Goal: Check status

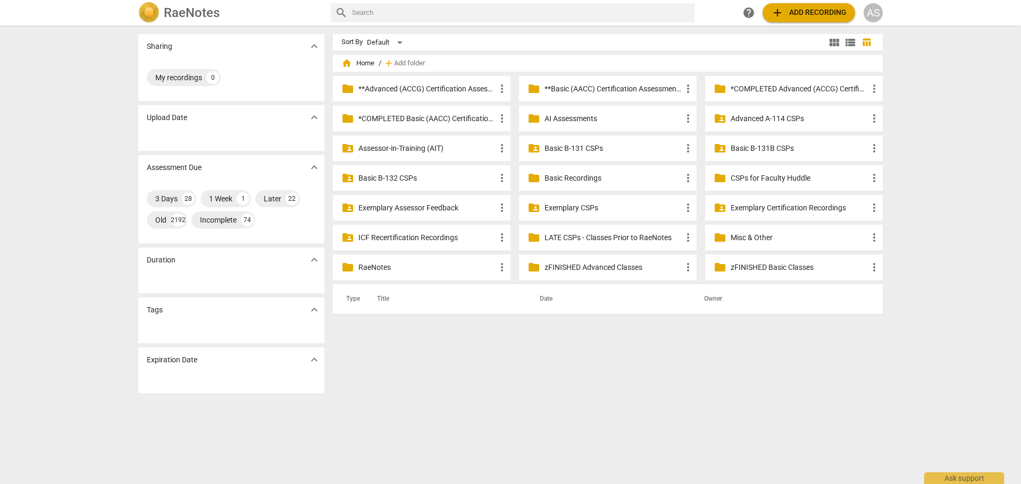
drag, startPoint x: 0, startPoint y: 0, endPoint x: 609, endPoint y: 89, distance: 615.6
click at [609, 89] on p "**Basic (AACC) Certification Assessments" at bounding box center [612, 88] width 137 height 11
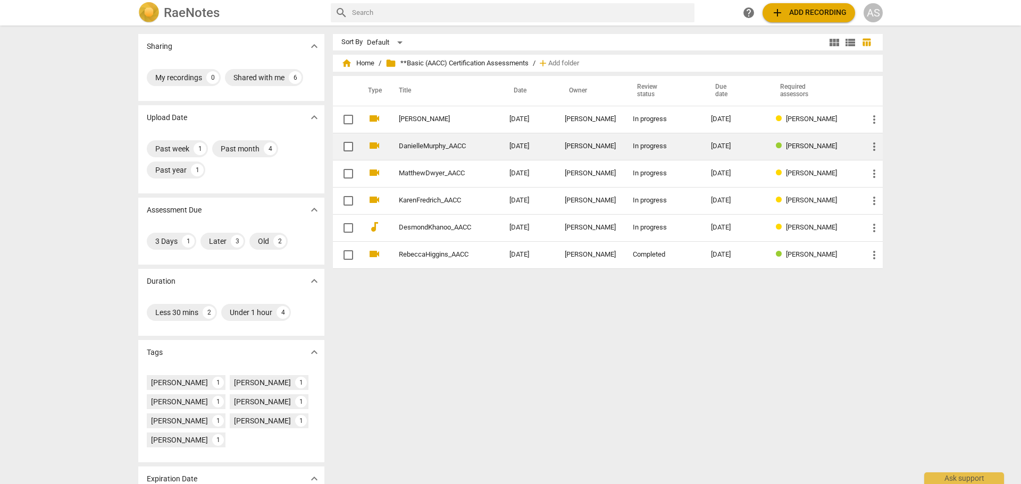
click at [459, 146] on link "DanielleMurphy_AACC" at bounding box center [435, 146] width 72 height 8
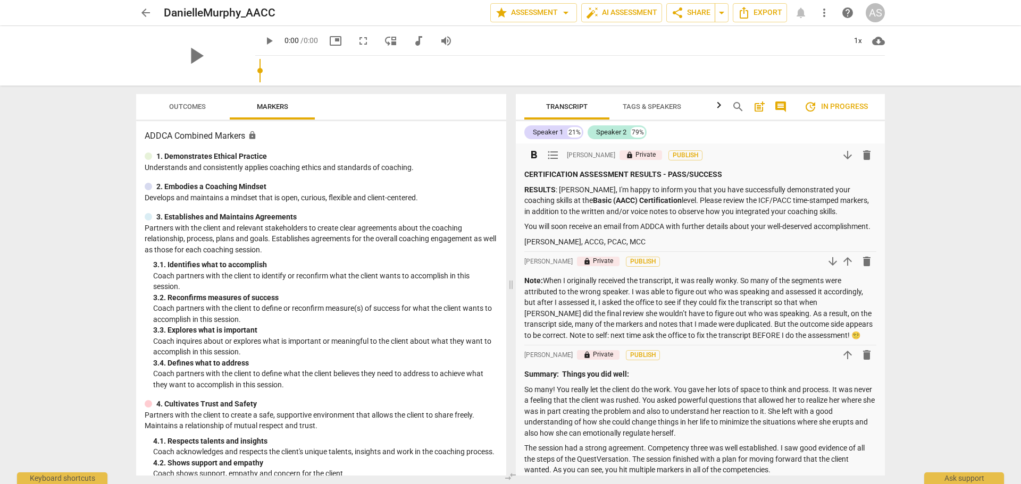
click at [727, 173] on p "CERTIFICATION ASSESSMENT RESULTS - PASS/SUCCESS" at bounding box center [700, 174] width 352 height 11
click at [657, 172] on p "CERTIFICATION ASSESSMENT RESULTS - PASS/SUCCESS" at bounding box center [700, 174] width 352 height 11
click at [523, 184] on div "format_bold format_list_bulleted [PERSON_NAME] lock Private Publish arrow_downw…" at bounding box center [700, 399] width 369 height 510
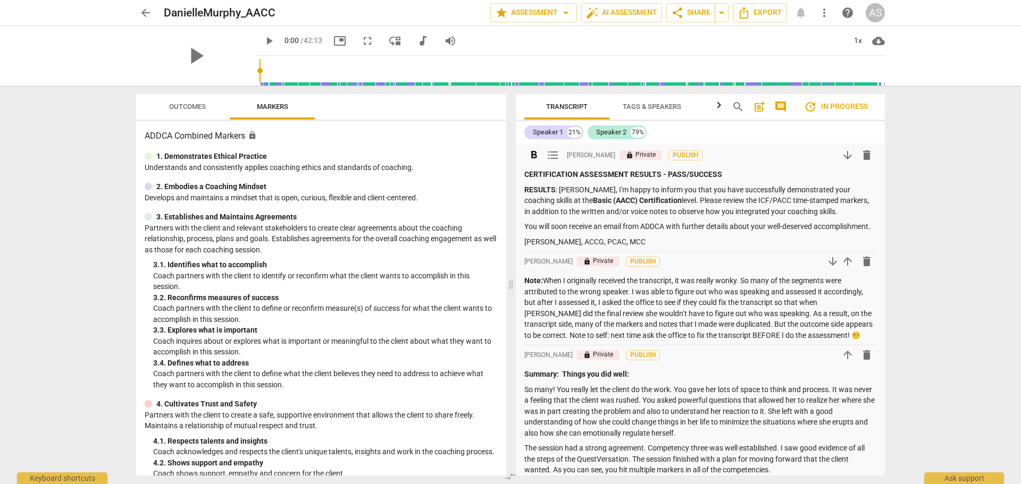
click at [525, 190] on strong "RESULTS" at bounding box center [539, 190] width 31 height 9
drag, startPoint x: 524, startPoint y: 189, endPoint x: 524, endPoint y: 172, distance: 17.0
click at [524, 172] on div "CERTIFICATION ASSESSMENT RESULTS - PASS/SUCCESS RESULTS : [PERSON_NAME], I'm ha…" at bounding box center [700, 208] width 352 height 78
